Goal: Task Accomplishment & Management: Manage account settings

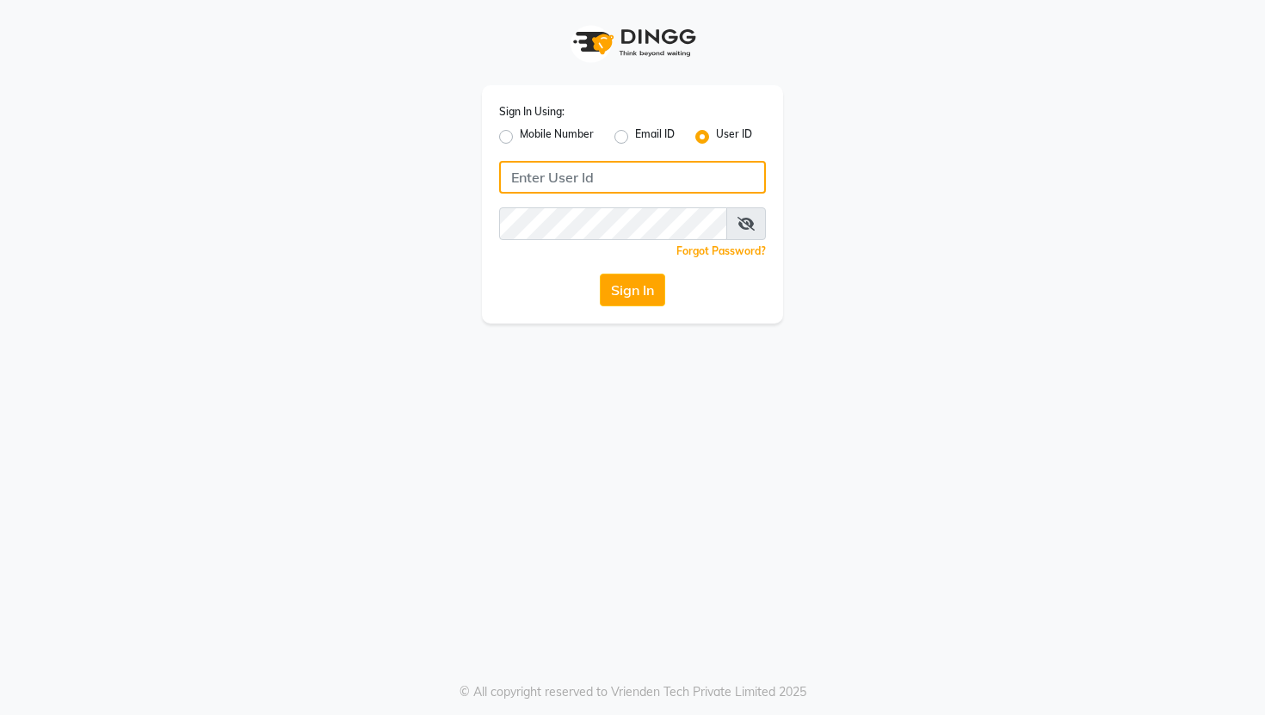
click at [720, 181] on input "Username" at bounding box center [632, 177] width 267 height 33
click at [547, 134] on label "Mobile Number" at bounding box center [557, 137] width 74 height 21
click at [531, 134] on input "Mobile Number" at bounding box center [525, 132] width 11 height 11
radio input "true"
radio input "false"
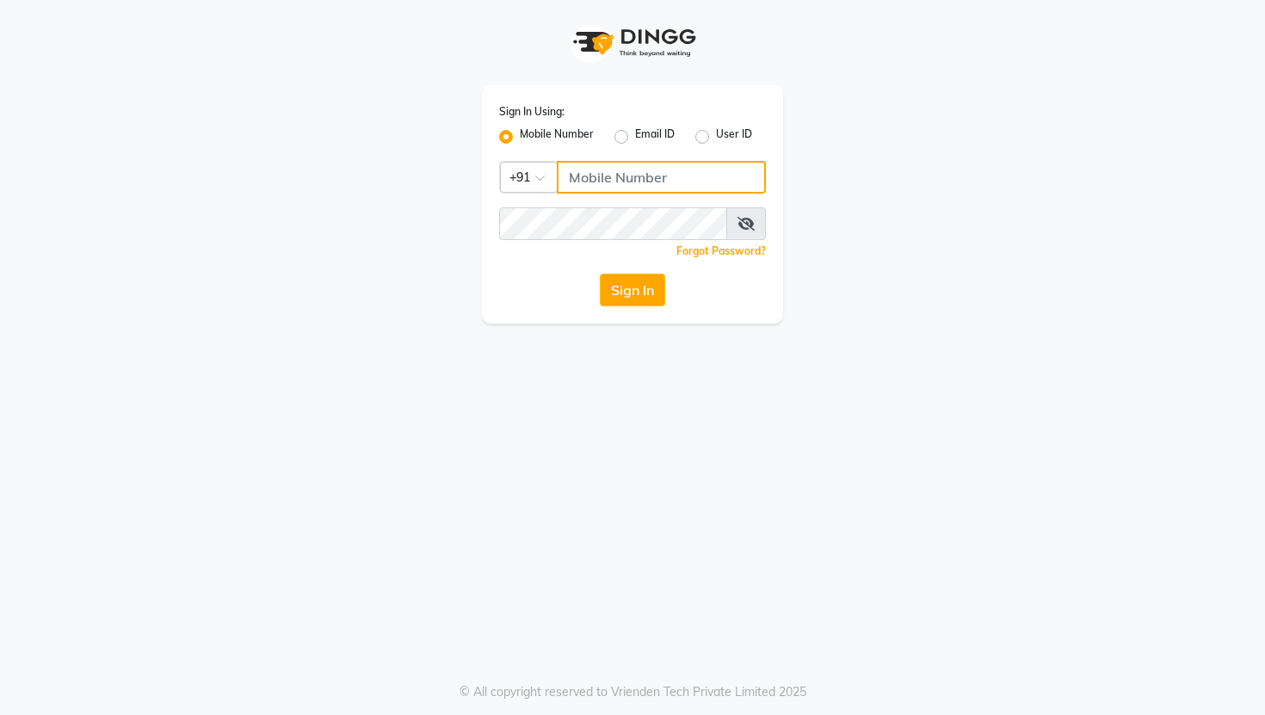
click at [639, 175] on input "Username" at bounding box center [661, 177] width 209 height 33
click at [629, 289] on button "Sign In" at bounding box center [632, 290] width 65 height 33
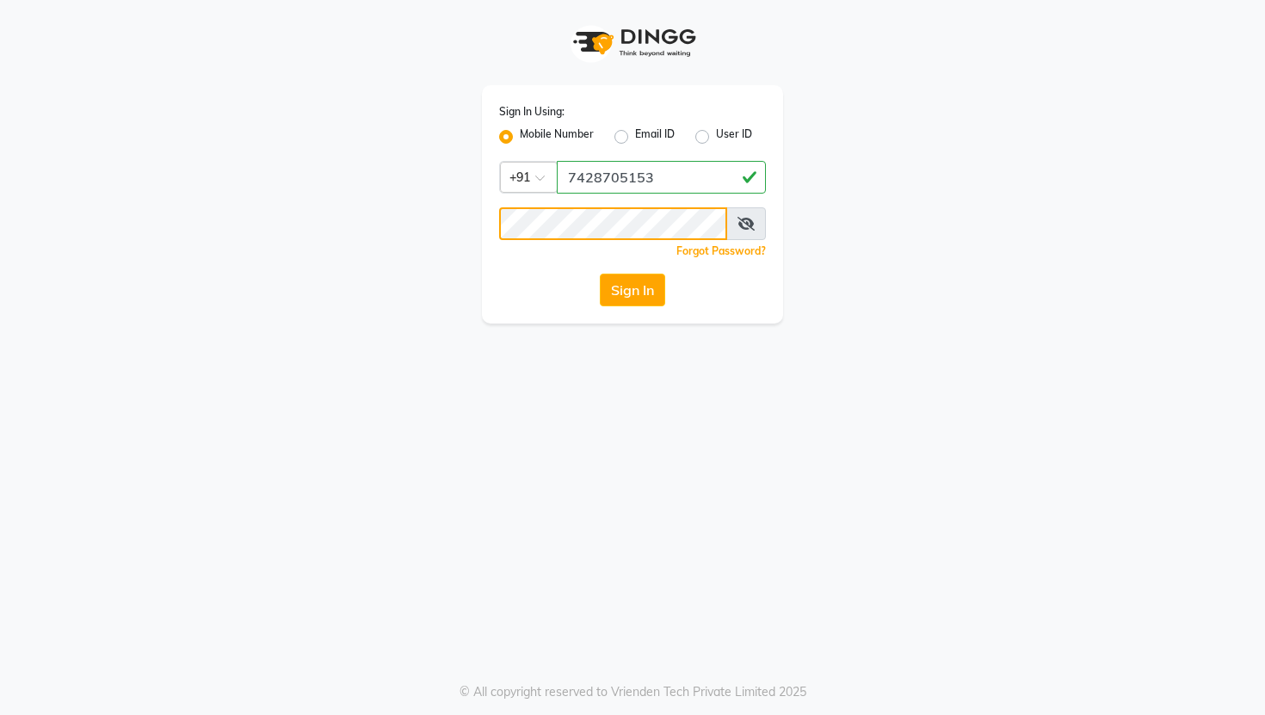
click at [600, 274] on button "Sign In" at bounding box center [632, 290] width 65 height 33
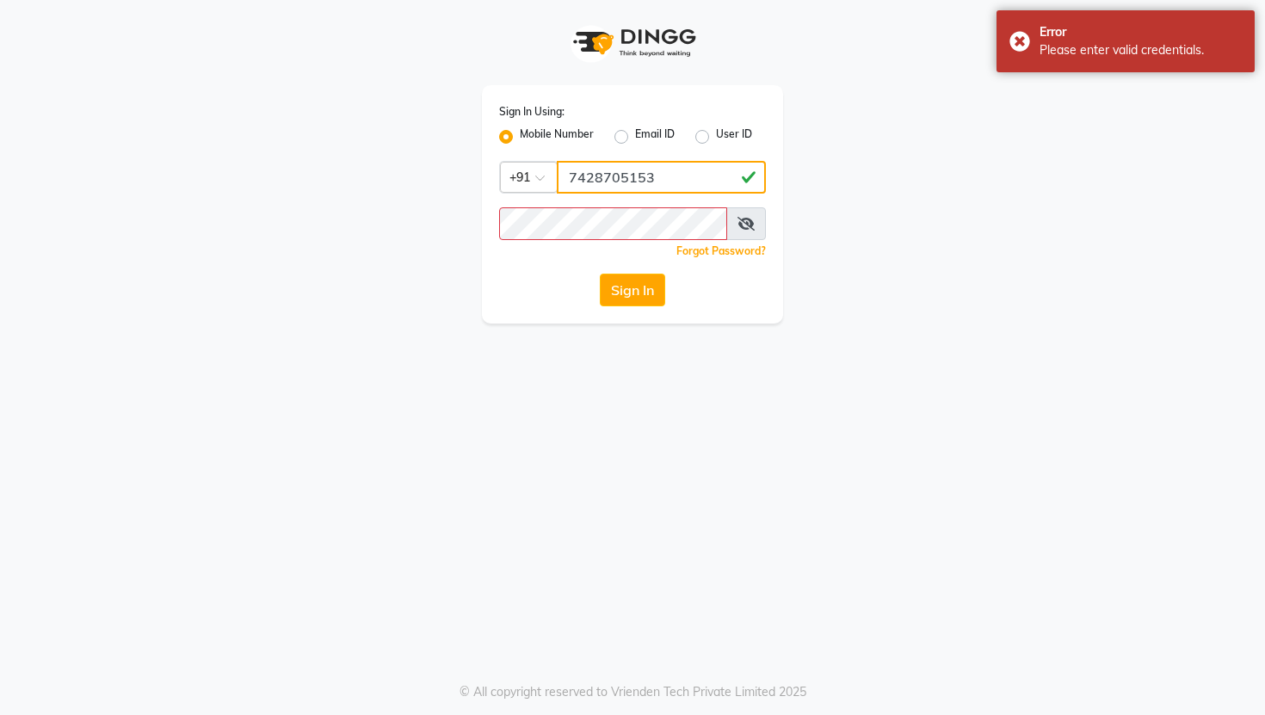
click at [694, 169] on input "7428705153" at bounding box center [661, 177] width 209 height 33
type input "7"
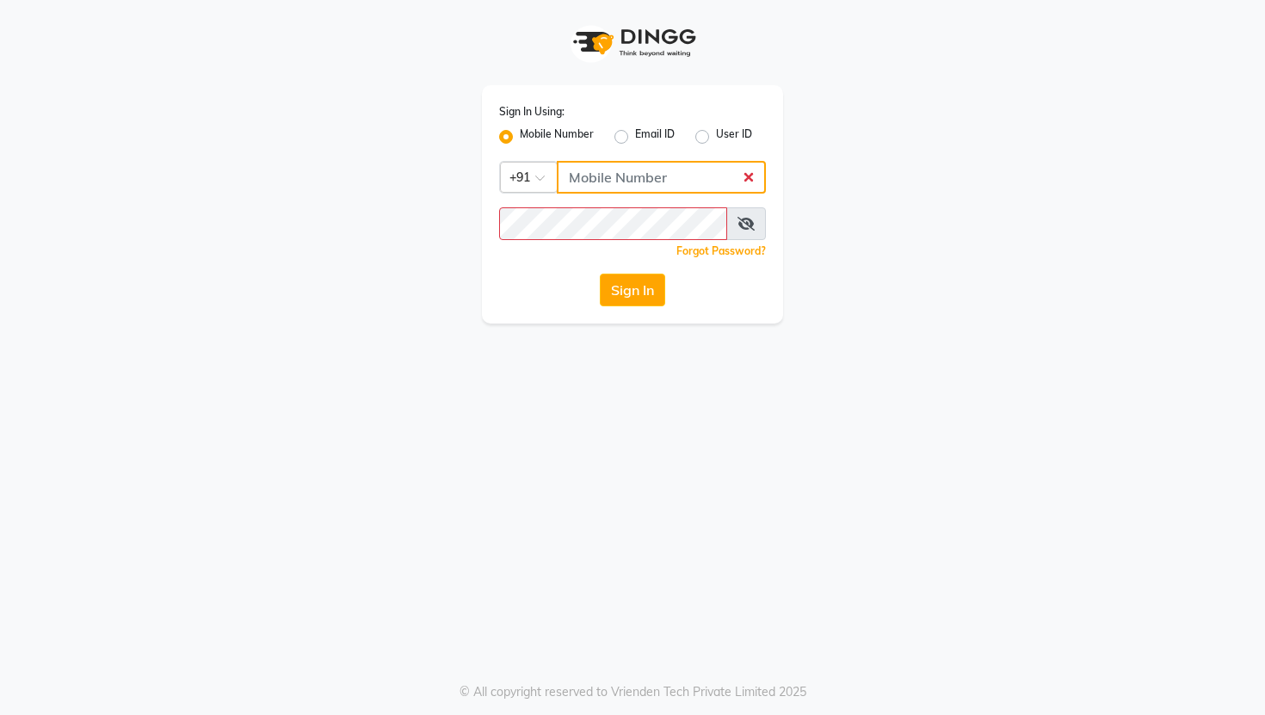
type input "0"
type input "9910380468"
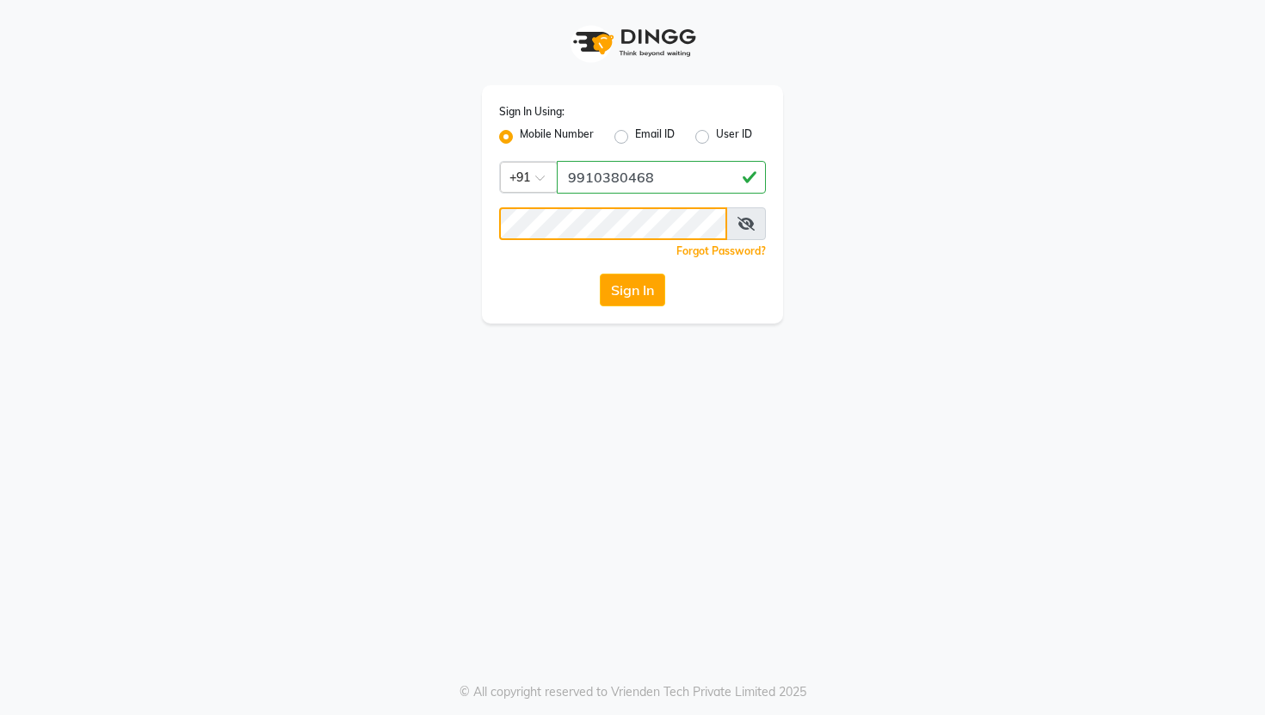
click at [600, 274] on button "Sign In" at bounding box center [632, 290] width 65 height 33
click at [640, 288] on button "Sign In" at bounding box center [632, 290] width 65 height 33
